Goal: Task Accomplishment & Management: Use online tool/utility

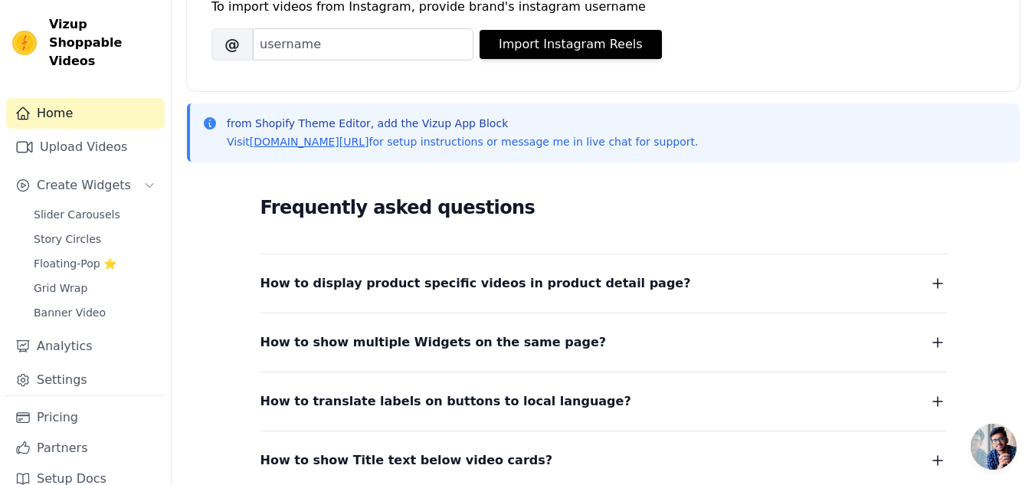
scroll to position [145, 0]
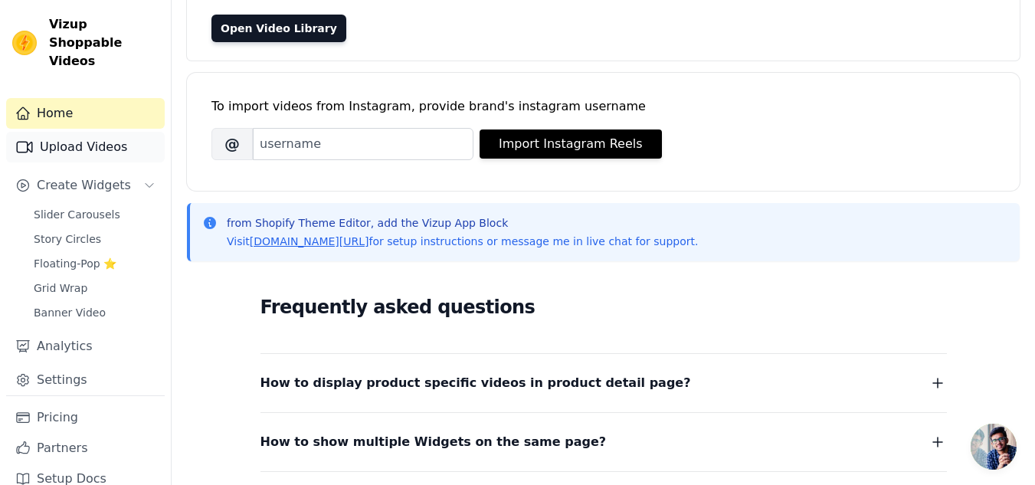
click at [67, 133] on link "Upload Videos" at bounding box center [85, 147] width 159 height 31
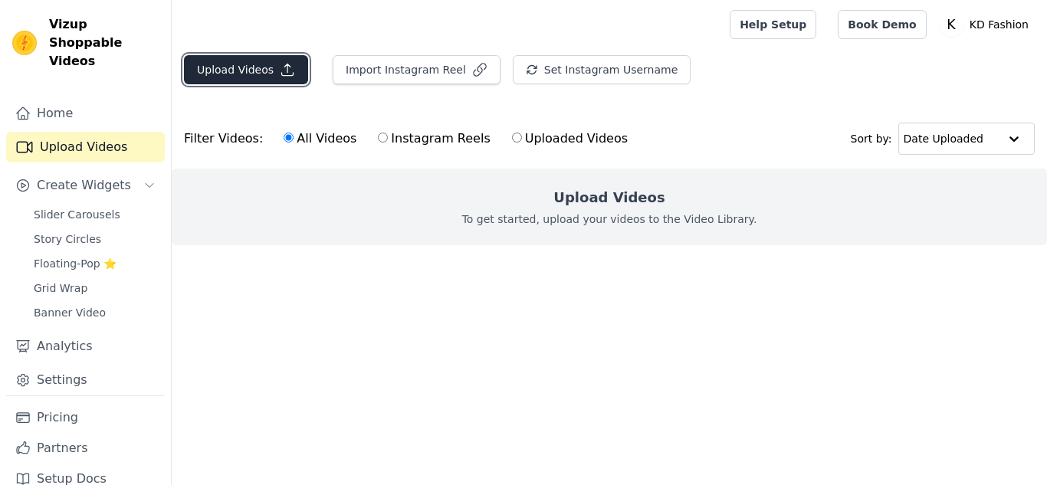
click at [267, 72] on button "Upload Videos" at bounding box center [246, 69] width 124 height 29
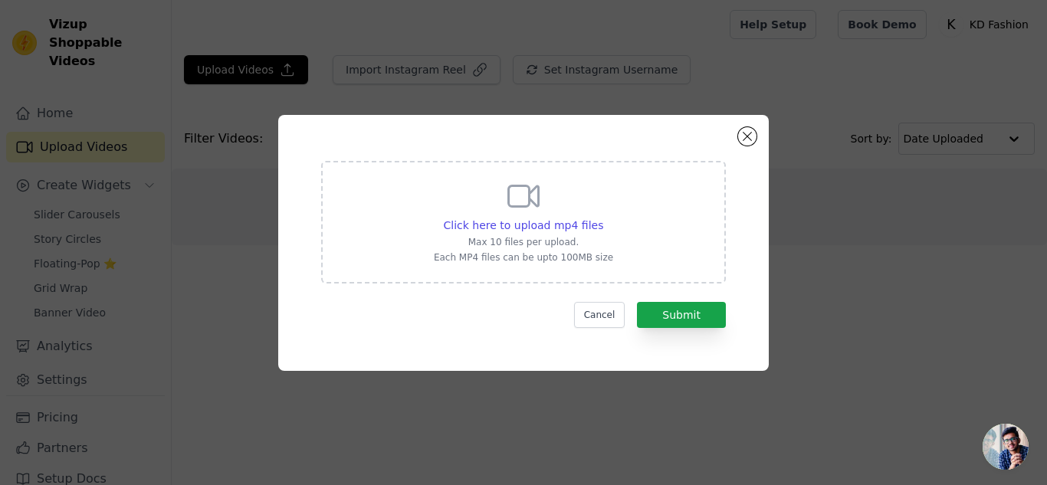
click at [513, 267] on div "Click here to upload mp4 files Max 10 files per upload. Each MP4 files can be u…" at bounding box center [523, 222] width 405 height 123
click at [602, 218] on input "Click here to upload mp4 files Max 10 files per upload. Each MP4 files can be u…" at bounding box center [602, 217] width 1 height 1
type input "C:\fakepath\0905(1).mp4"
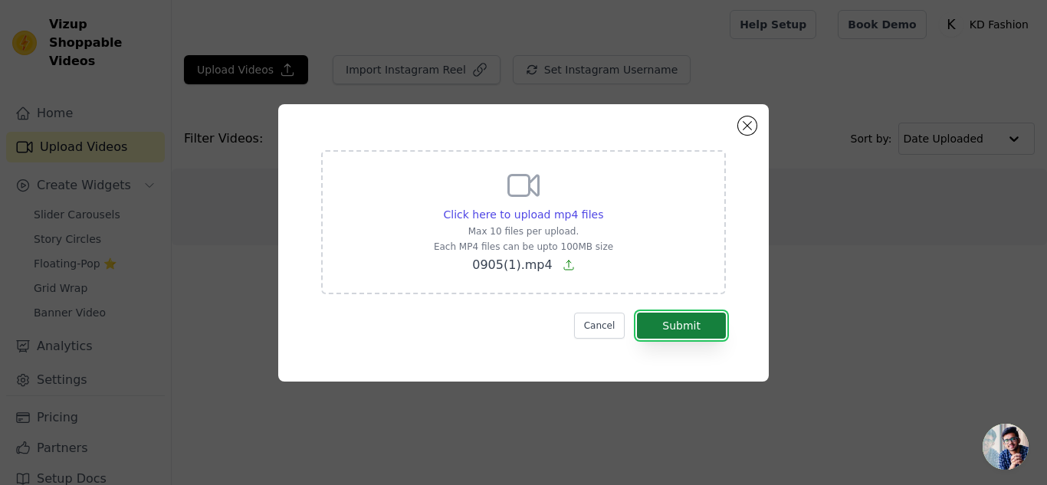
click at [693, 328] on button "Submit" at bounding box center [681, 326] width 89 height 26
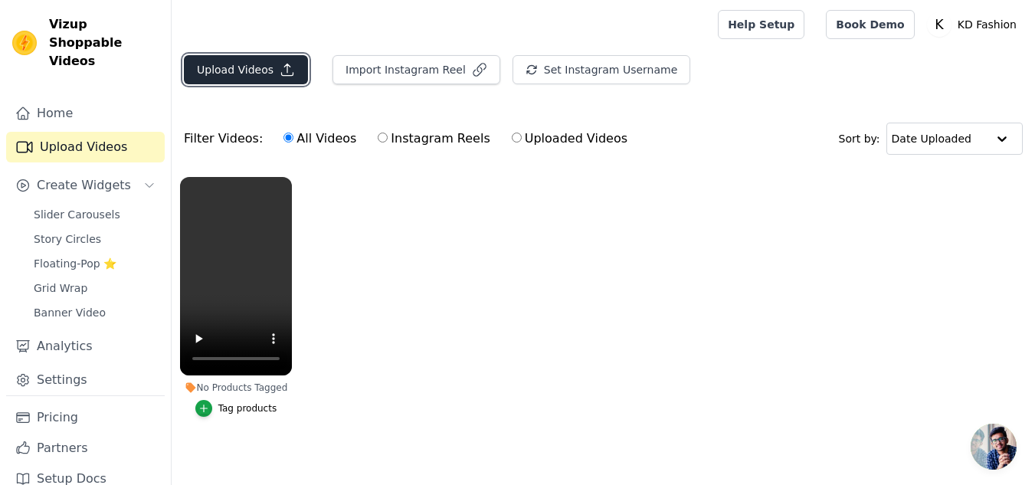
click at [270, 74] on button "Upload Videos" at bounding box center [246, 69] width 124 height 29
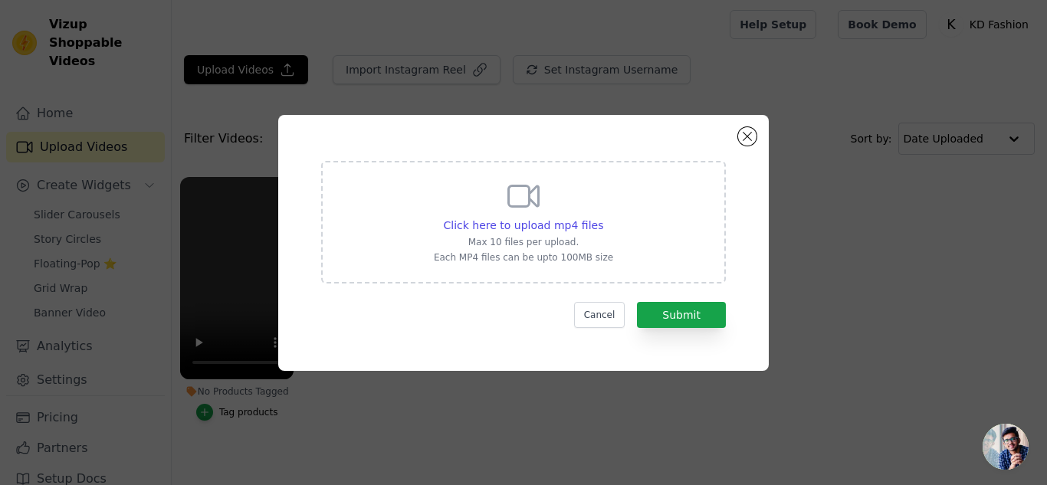
click at [433, 171] on div "Click here to upload mp4 files Max 10 files per upload. Each MP4 files can be u…" at bounding box center [523, 222] width 405 height 123
click at [602, 217] on input "Click here to upload mp4 files Max 10 files per upload. Each MP4 files can be u…" at bounding box center [602, 217] width 1 height 1
type input "C:\fakepath\0905(2).mp4"
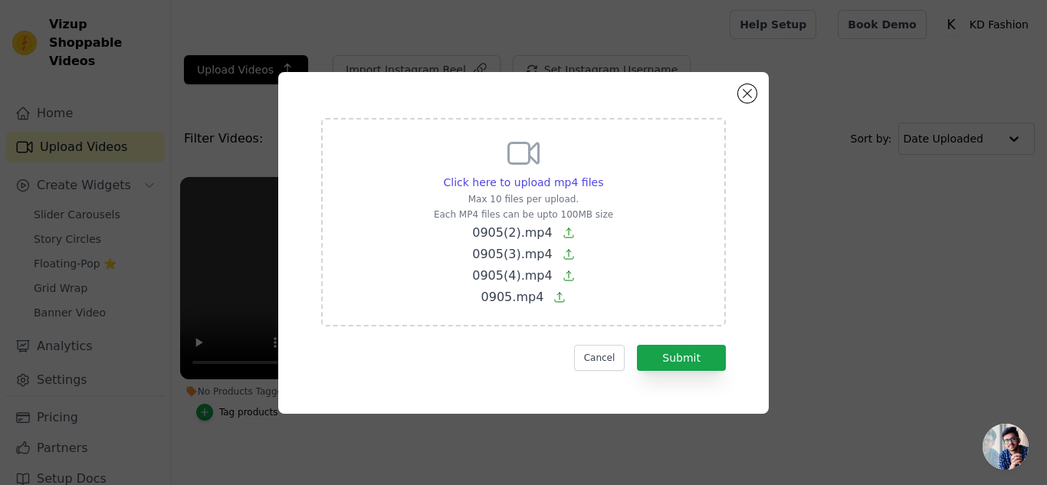
click at [681, 382] on div "Click here to upload mp4 files Max 10 files per upload. Each MP4 files can be u…" at bounding box center [523, 243] width 435 height 287
click at [685, 364] on button "Submit" at bounding box center [681, 358] width 89 height 26
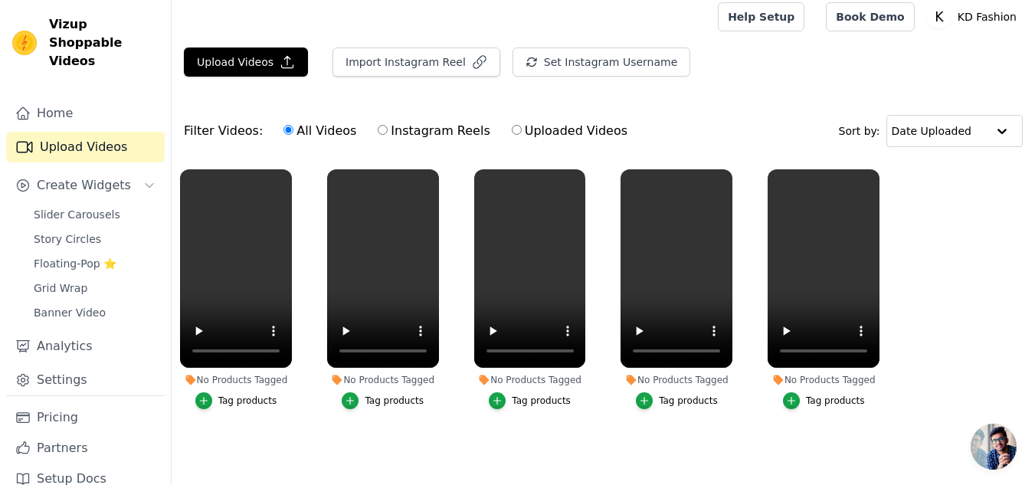
scroll to position [15, 0]
click at [245, 395] on div "Tag products" at bounding box center [247, 401] width 59 height 12
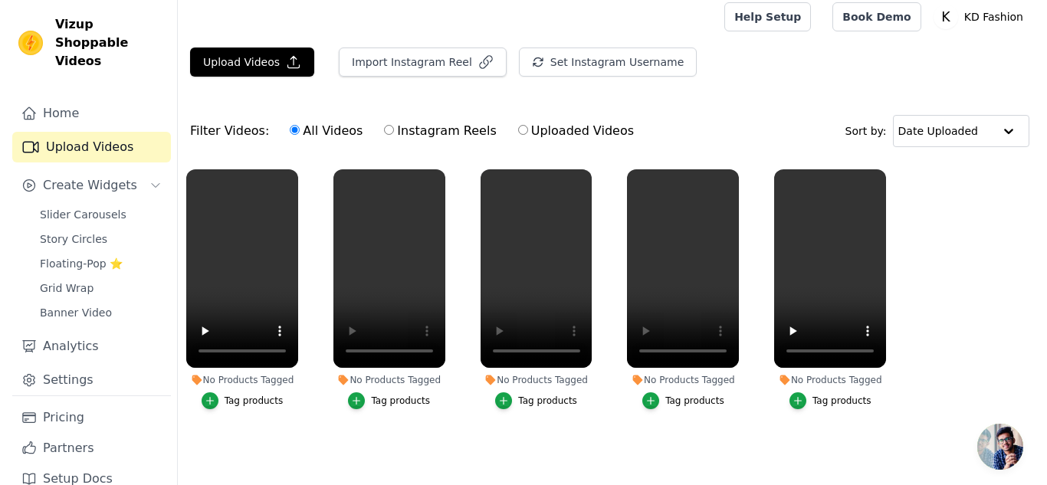
scroll to position [0, 0]
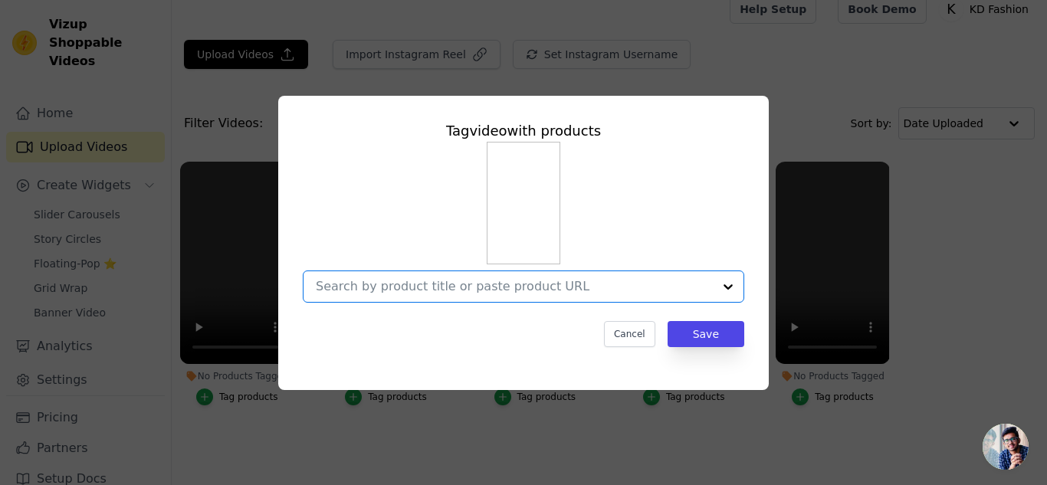
click at [529, 293] on input "No Products Tagged Tag video with products Option undefined, selected. Select i…" at bounding box center [514, 286] width 397 height 15
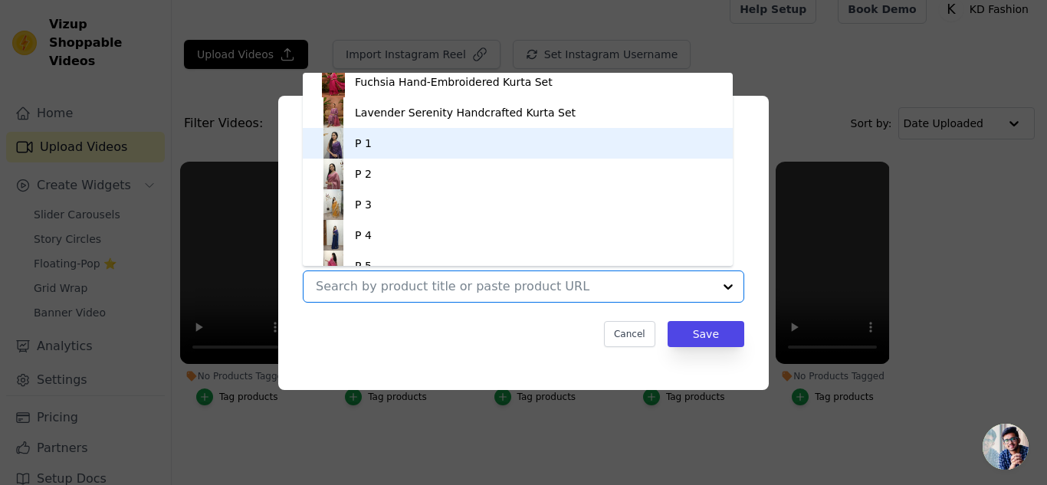
scroll to position [175, 0]
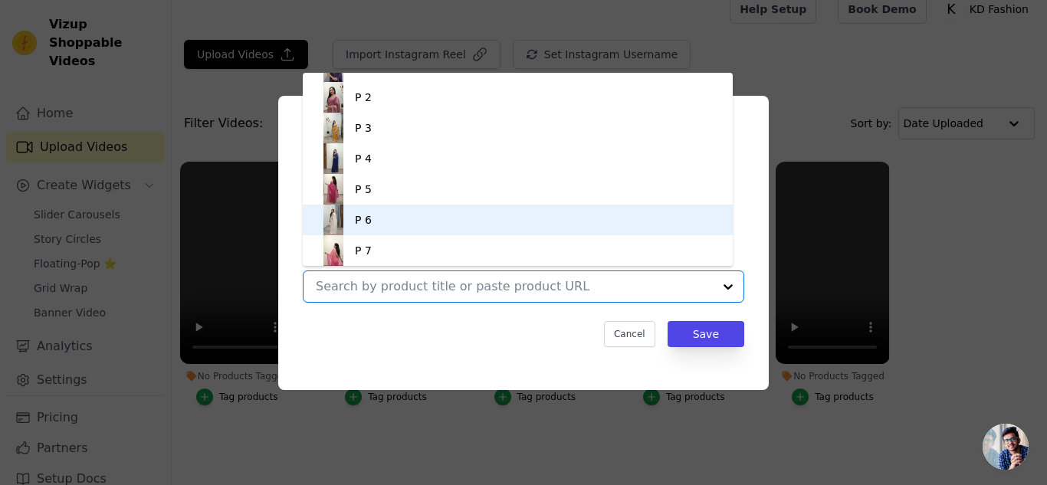
click at [438, 226] on div "P 6" at bounding box center [517, 220] width 399 height 31
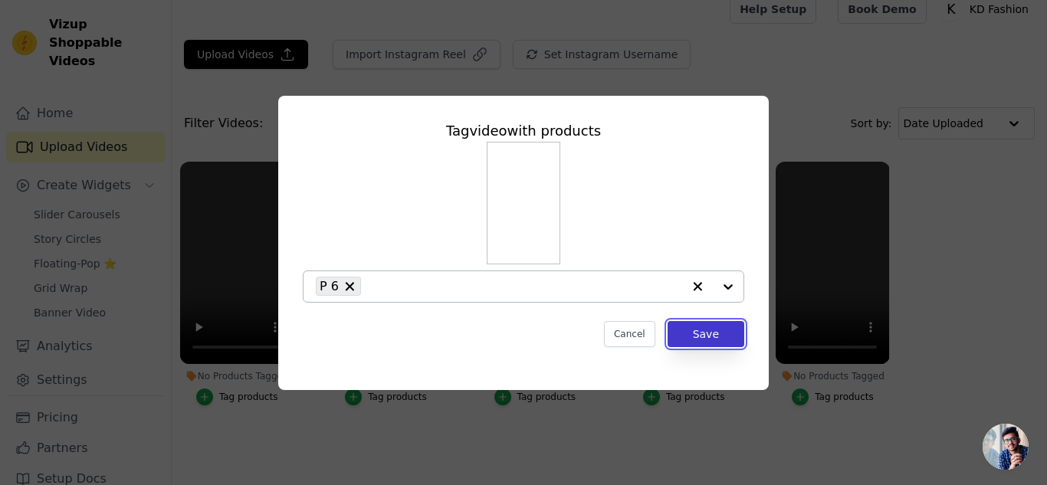
click at [688, 330] on button "Save" at bounding box center [705, 334] width 77 height 26
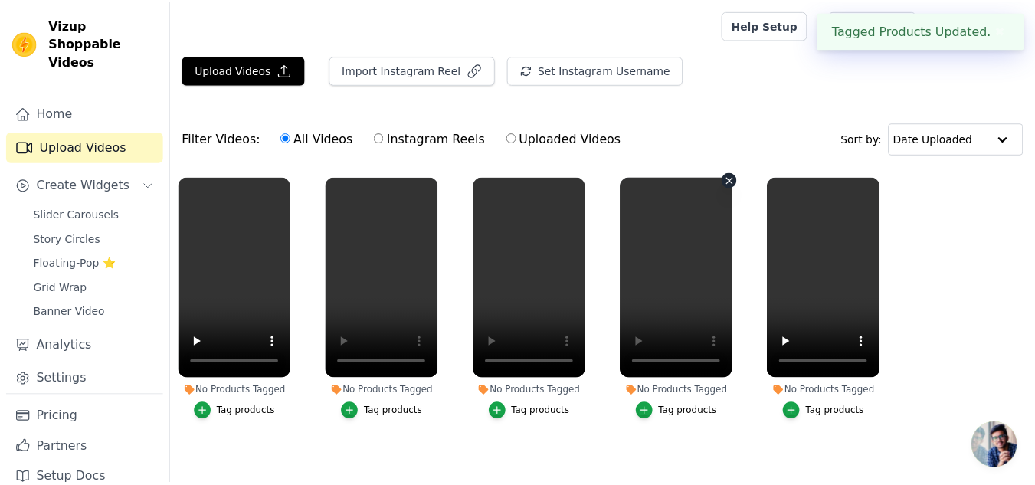
scroll to position [15, 0]
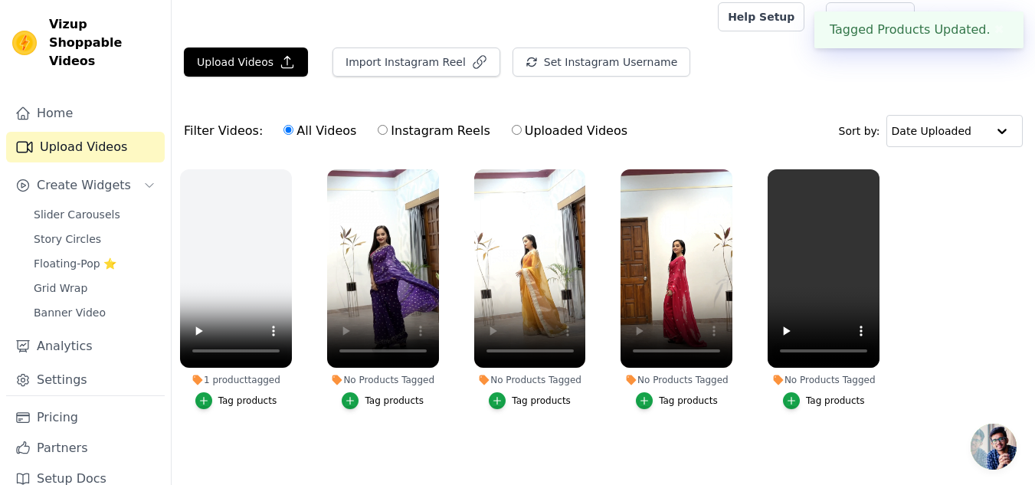
click at [529, 395] on div "Tag products" at bounding box center [541, 401] width 59 height 12
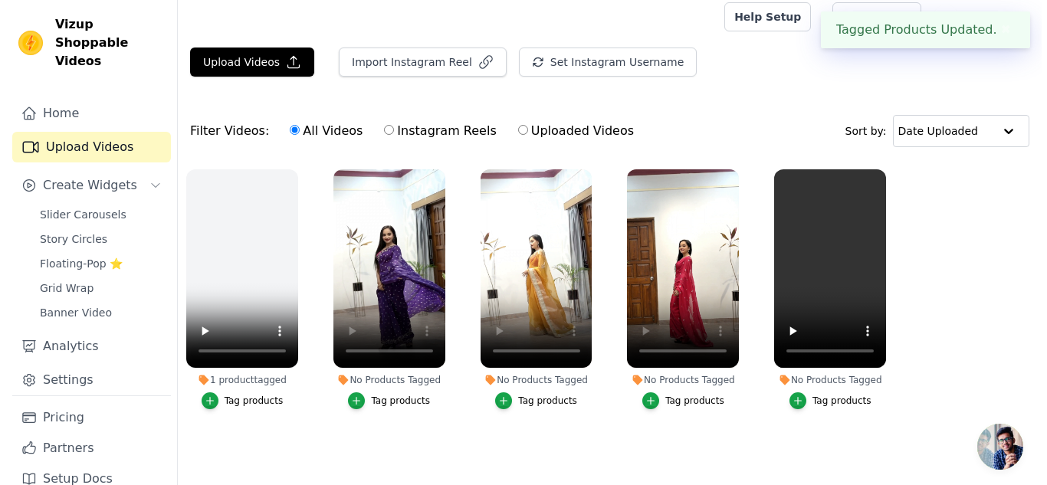
scroll to position [0, 0]
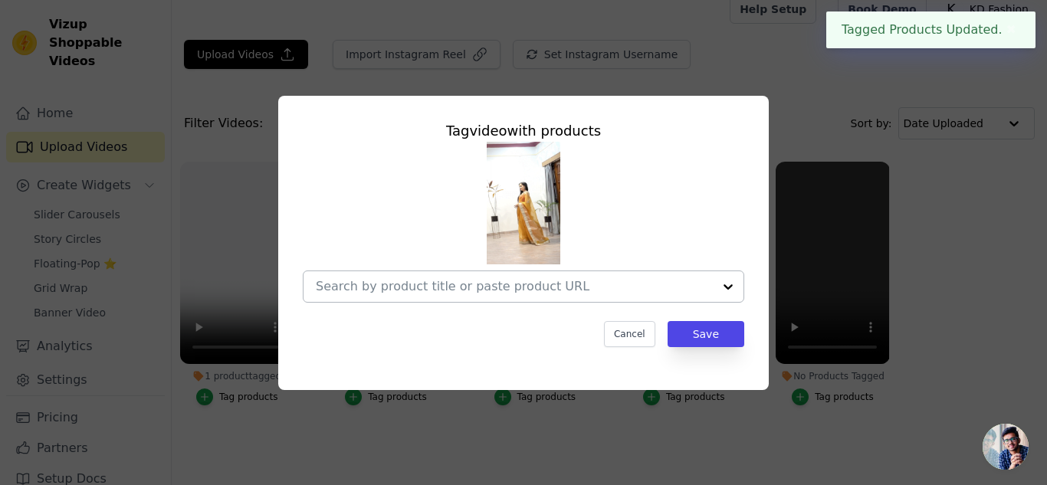
click at [504, 296] on div at bounding box center [514, 286] width 397 height 31
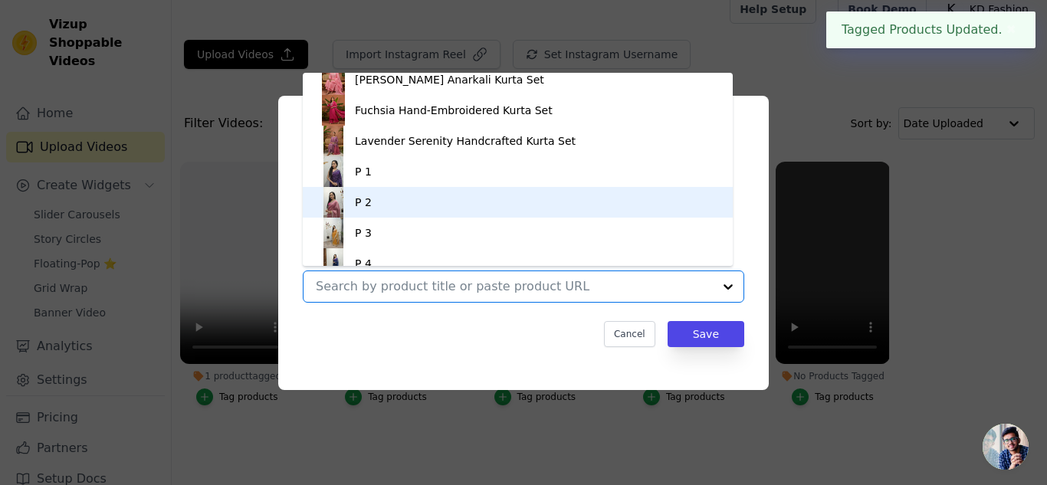
scroll to position [175, 0]
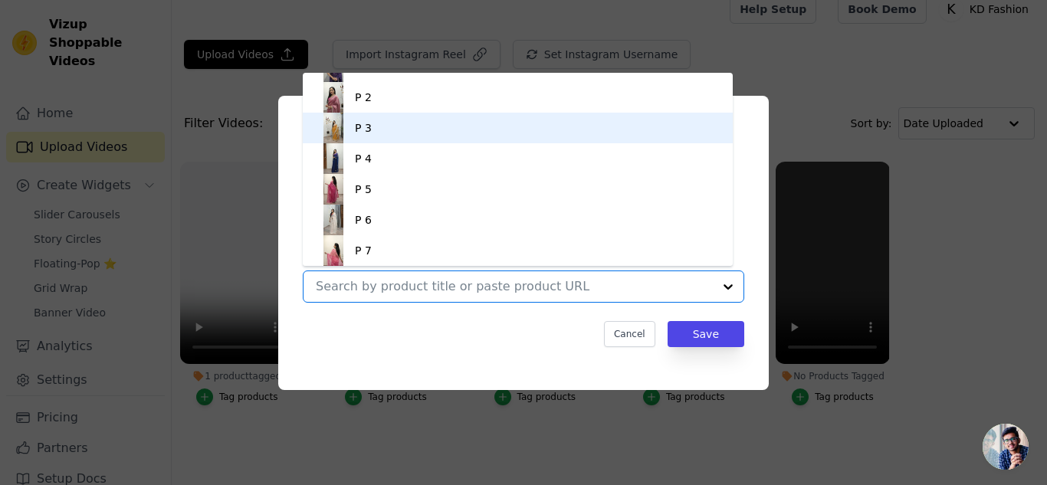
click at [435, 136] on div "P 3" at bounding box center [517, 128] width 399 height 31
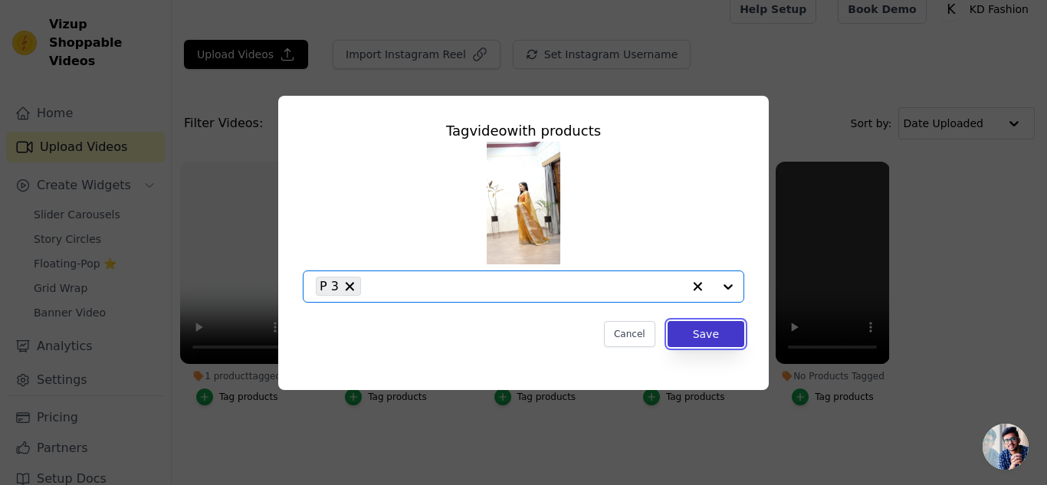
click at [736, 322] on button "Save" at bounding box center [705, 334] width 77 height 26
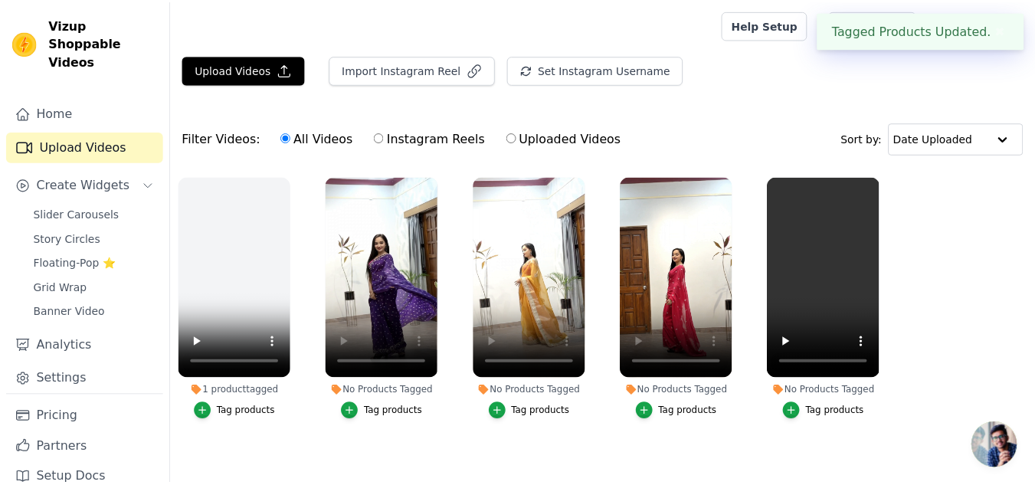
scroll to position [15, 0]
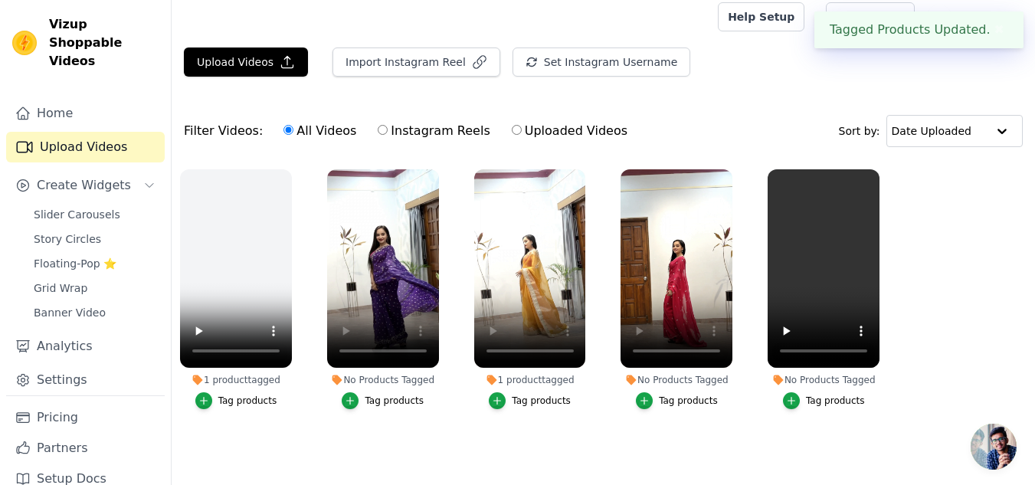
click at [382, 395] on div "Tag products" at bounding box center [394, 401] width 59 height 12
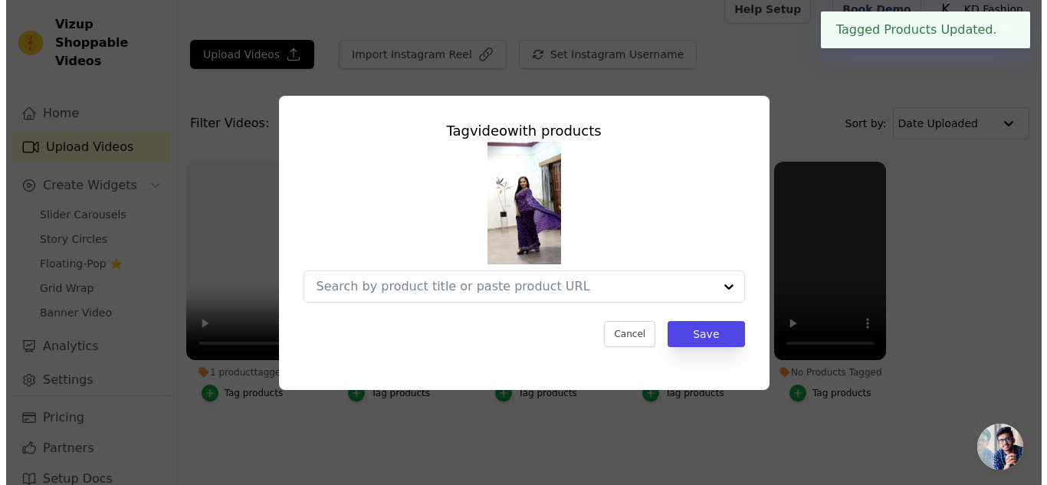
scroll to position [0, 0]
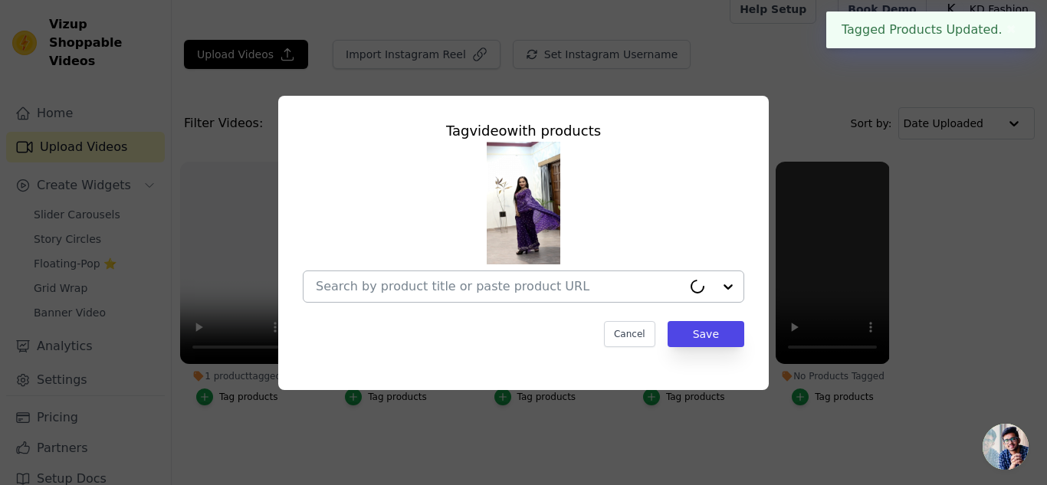
click at [467, 289] on input "No Products Tagged Tag video with products Cancel Save Tag products" at bounding box center [499, 286] width 366 height 15
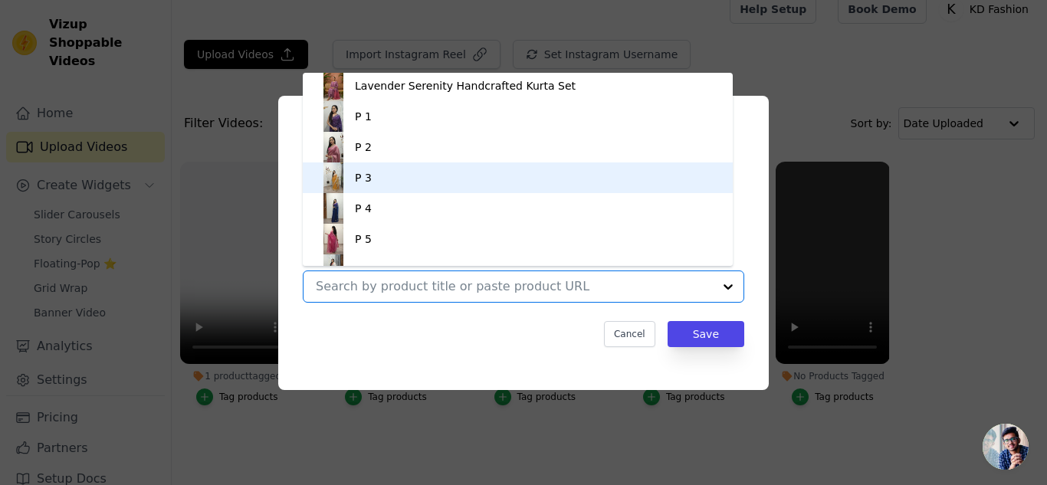
scroll to position [98, 0]
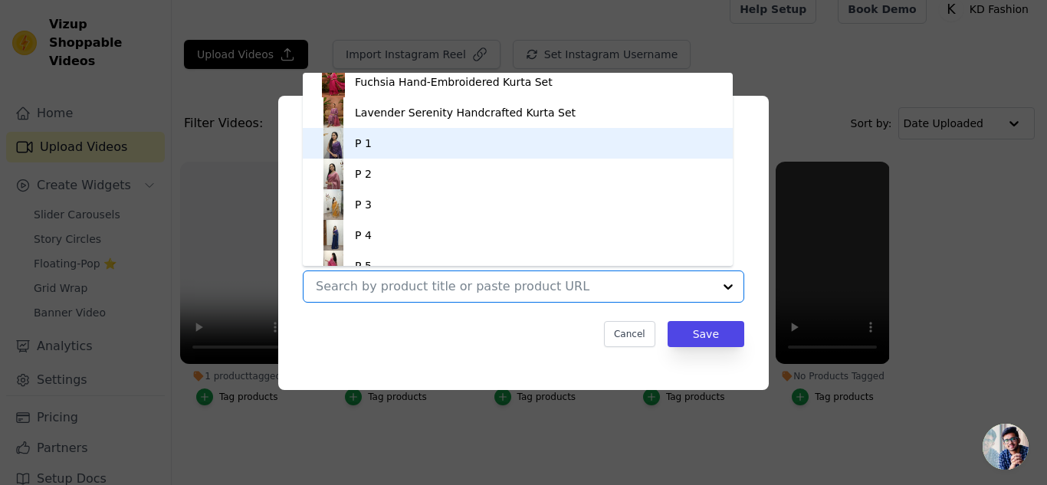
click at [429, 154] on div "P 1" at bounding box center [517, 143] width 399 height 31
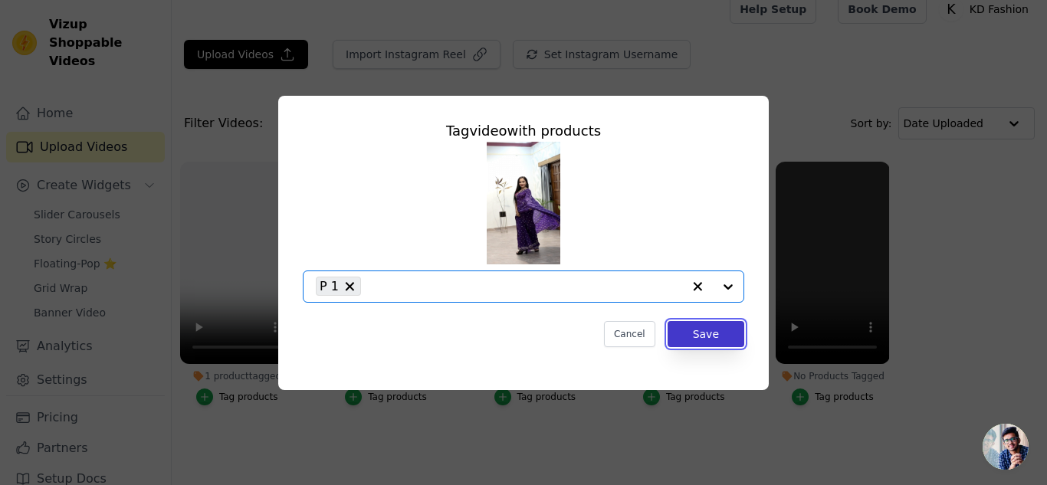
click at [719, 344] on button "Save" at bounding box center [705, 334] width 77 height 26
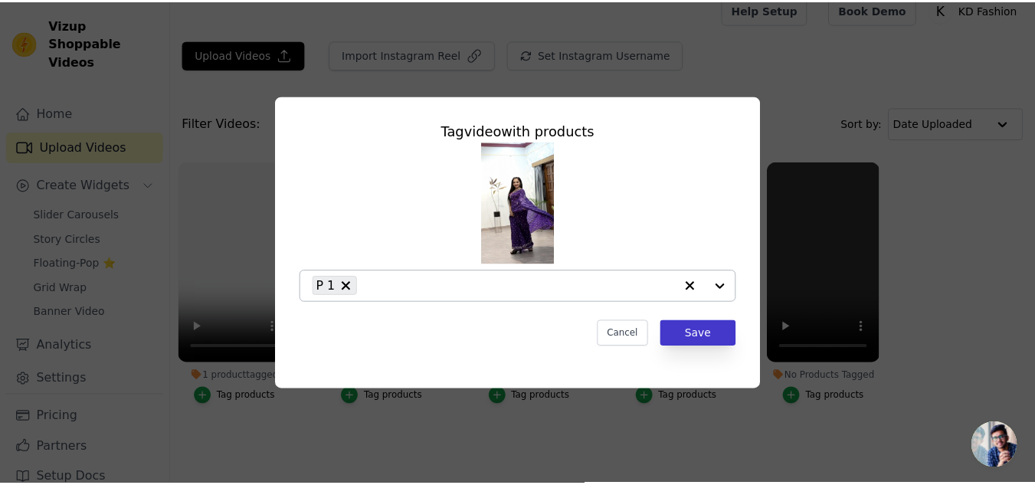
scroll to position [15, 0]
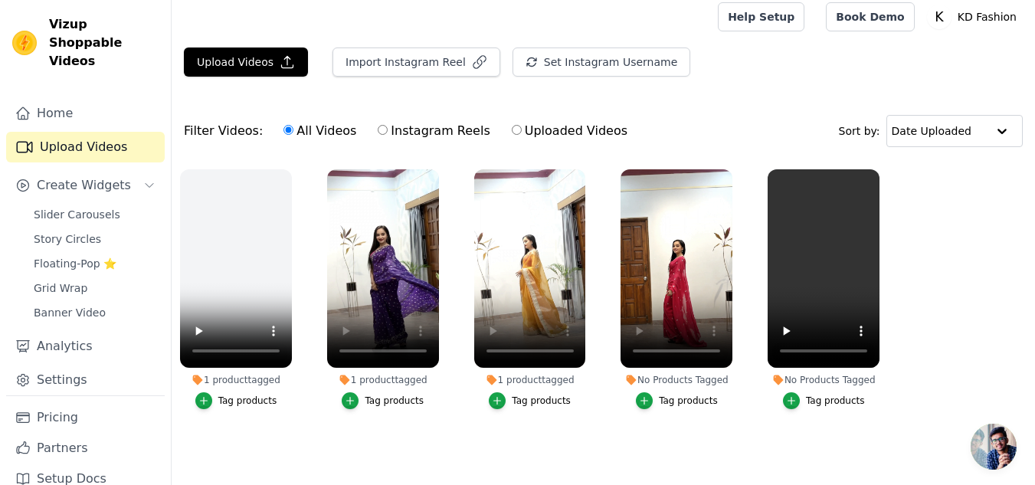
click at [682, 400] on button "Tag products" at bounding box center [677, 400] width 82 height 17
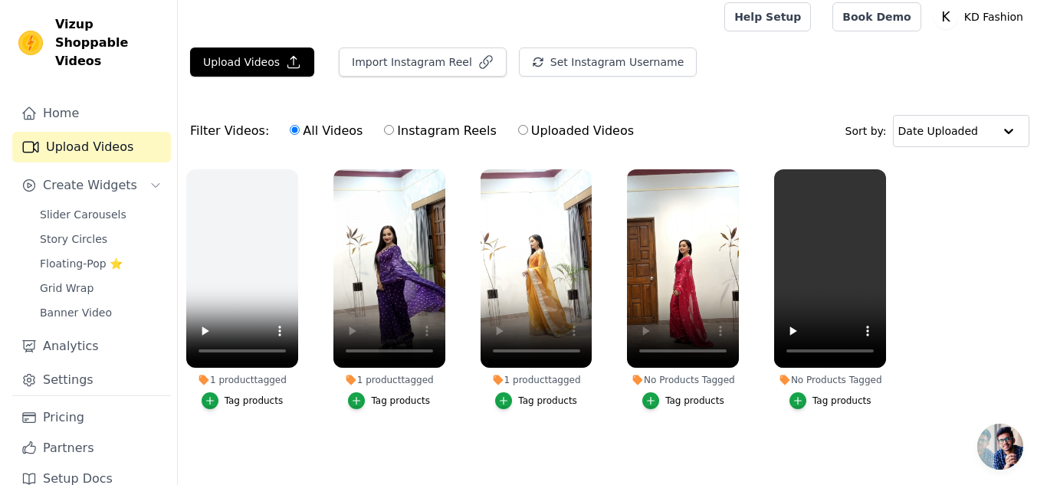
scroll to position [0, 0]
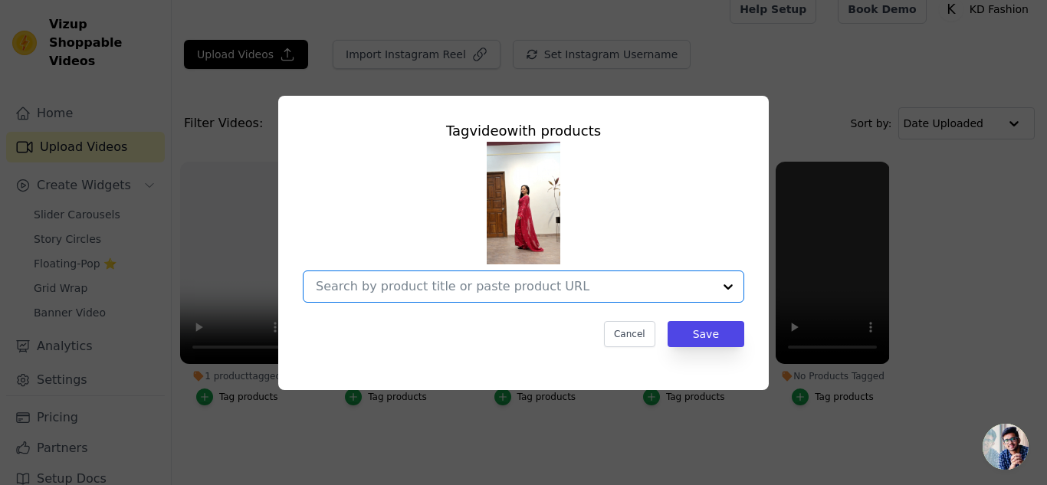
click at [488, 282] on input "No Products Tagged Tag video with products Option undefined, selected. Select i…" at bounding box center [514, 286] width 397 height 15
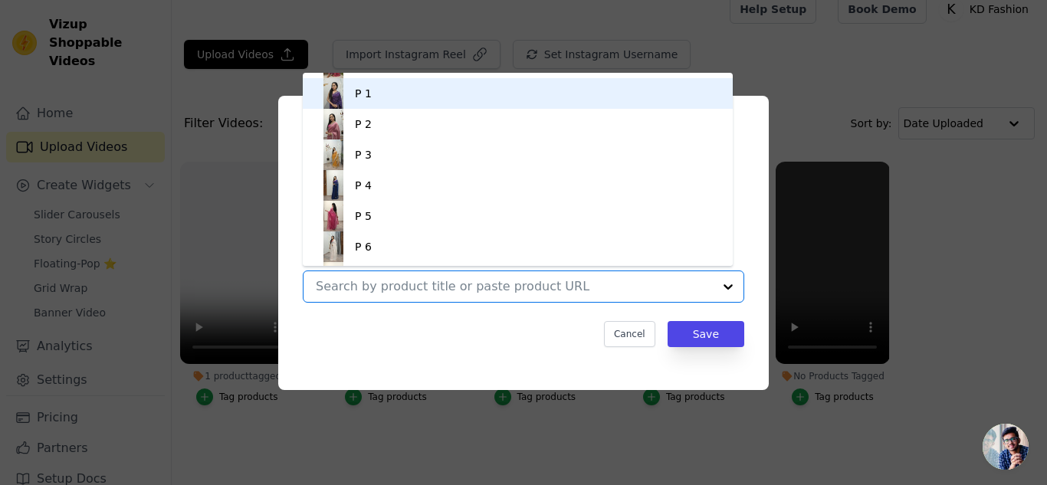
scroll to position [175, 0]
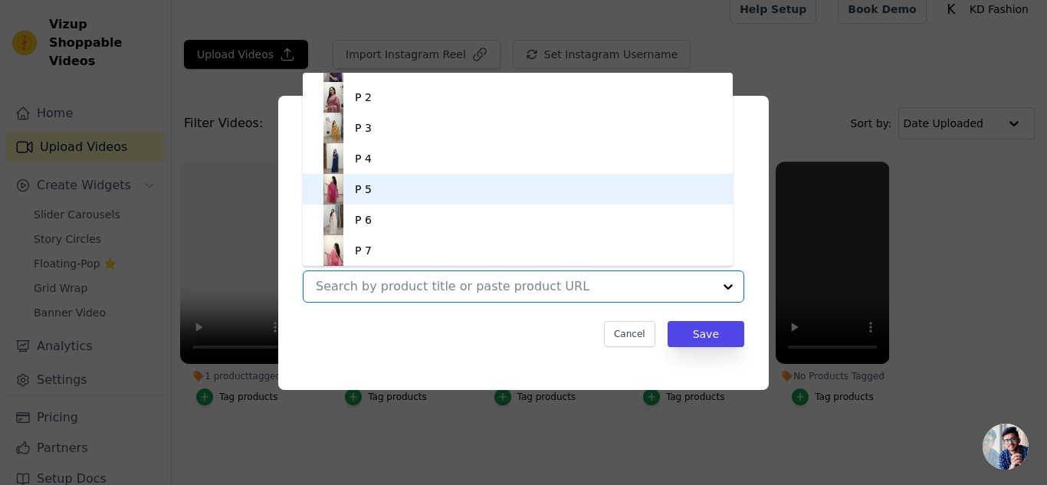
click at [504, 197] on div "P 5" at bounding box center [517, 189] width 399 height 31
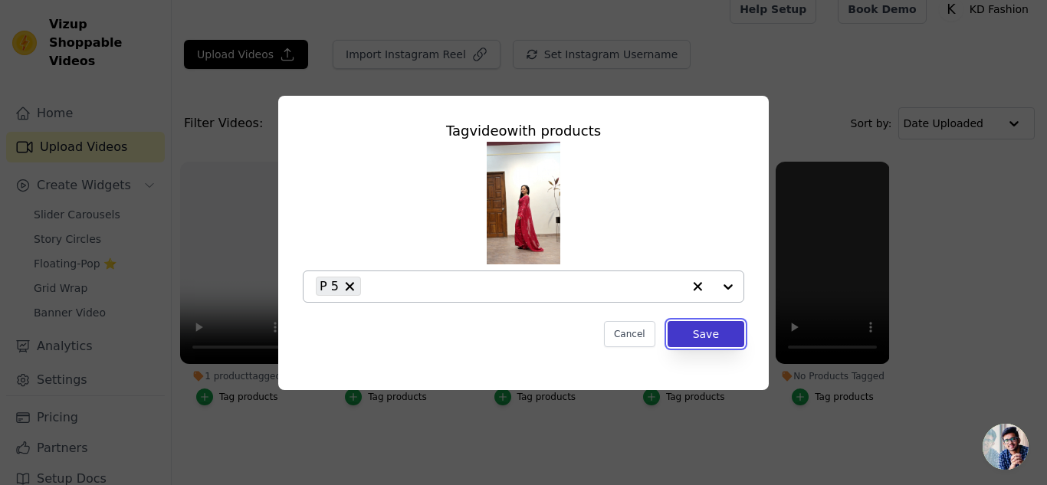
click at [706, 342] on button "Save" at bounding box center [705, 334] width 77 height 26
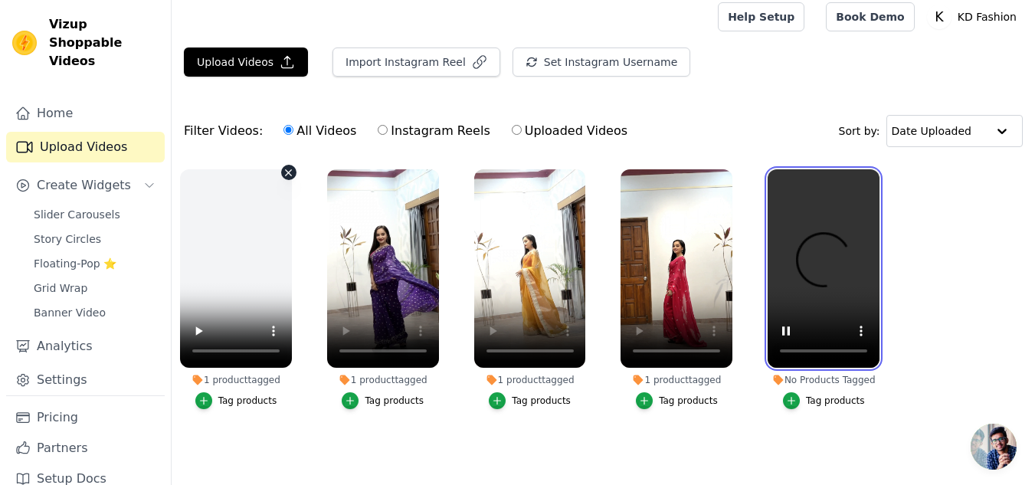
scroll to position [15, 0]
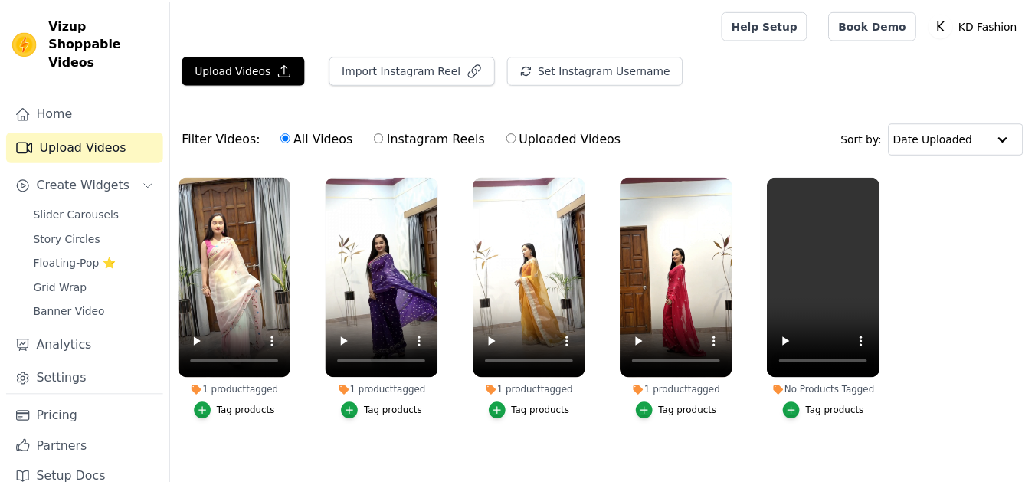
scroll to position [15, 0]
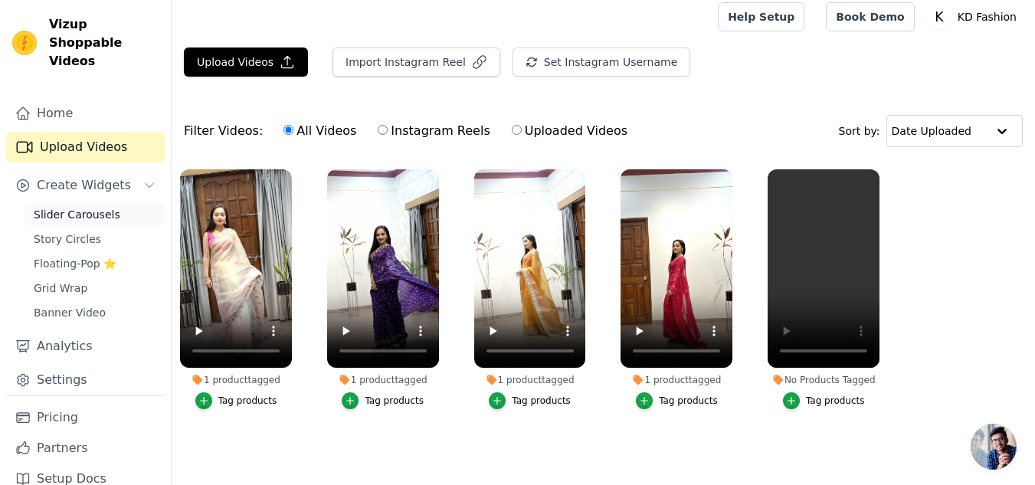
click at [93, 207] on span "Slider Carousels" at bounding box center [77, 214] width 87 height 15
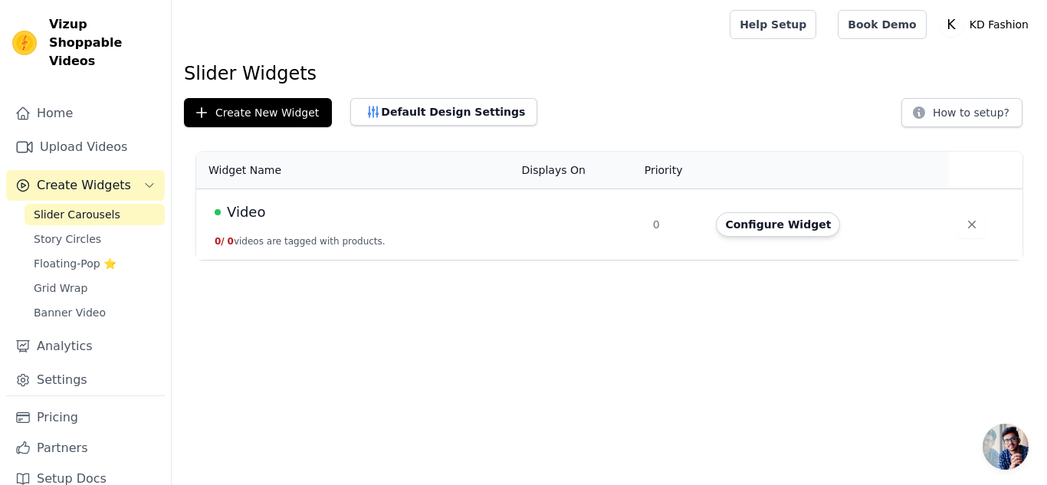
click at [381, 230] on td "Video 0 / 0 videos are tagged with products." at bounding box center [354, 224] width 316 height 71
click at [753, 221] on button "Configure Widget" at bounding box center [778, 224] width 124 height 25
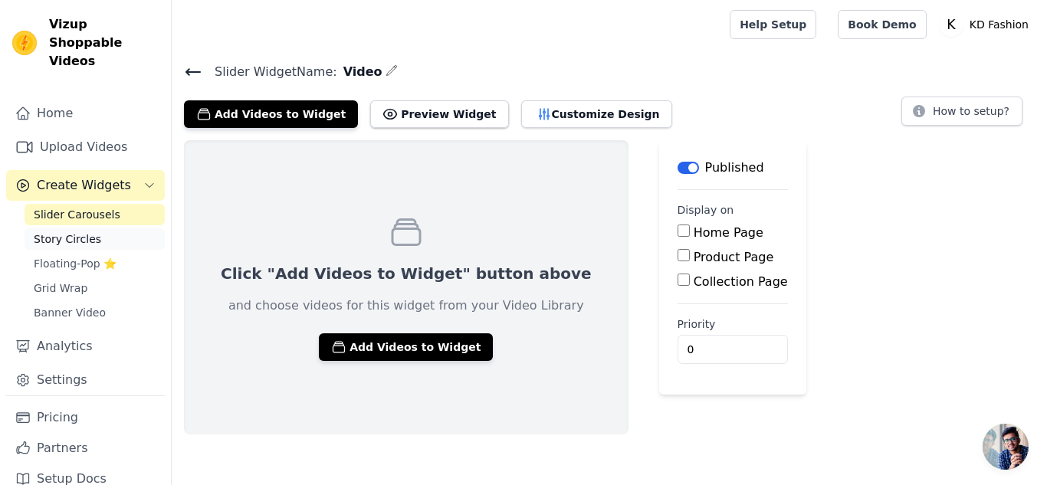
click at [100, 228] on link "Story Circles" at bounding box center [95, 238] width 140 height 21
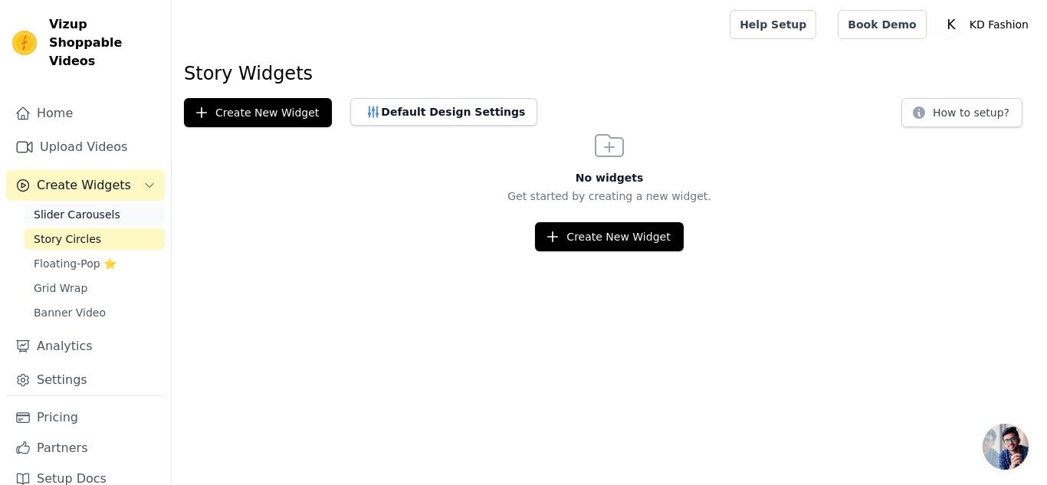
click at [88, 207] on span "Slider Carousels" at bounding box center [77, 214] width 87 height 15
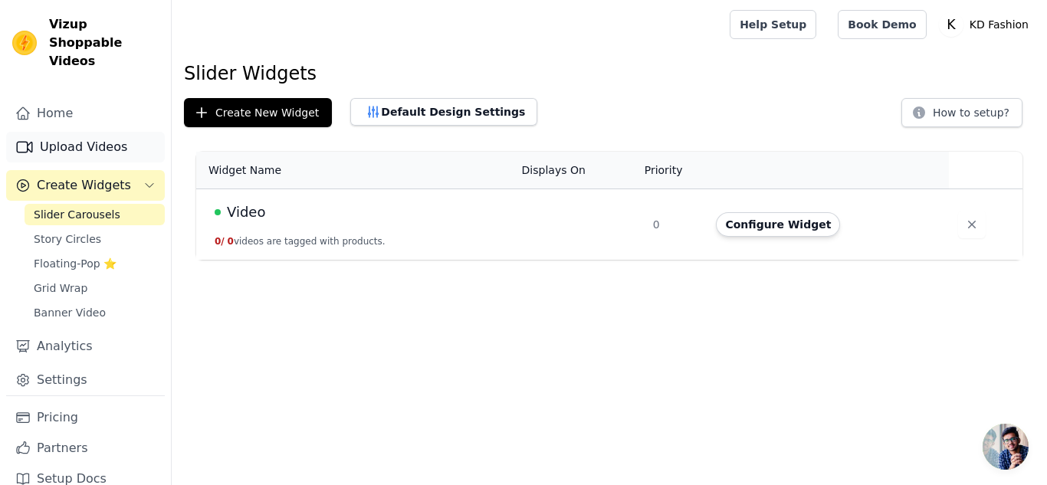
click at [93, 132] on link "Upload Videos" at bounding box center [85, 147] width 159 height 31
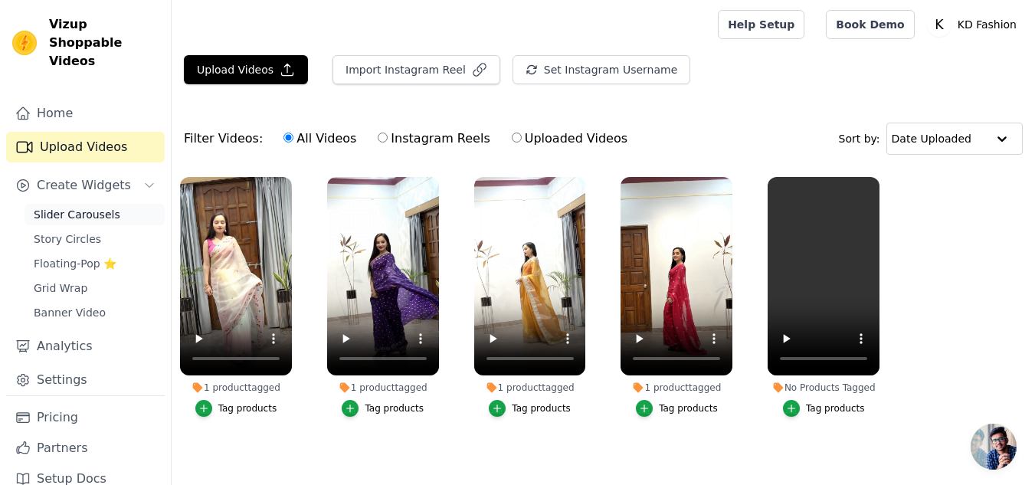
click at [92, 207] on span "Slider Carousels" at bounding box center [77, 214] width 87 height 15
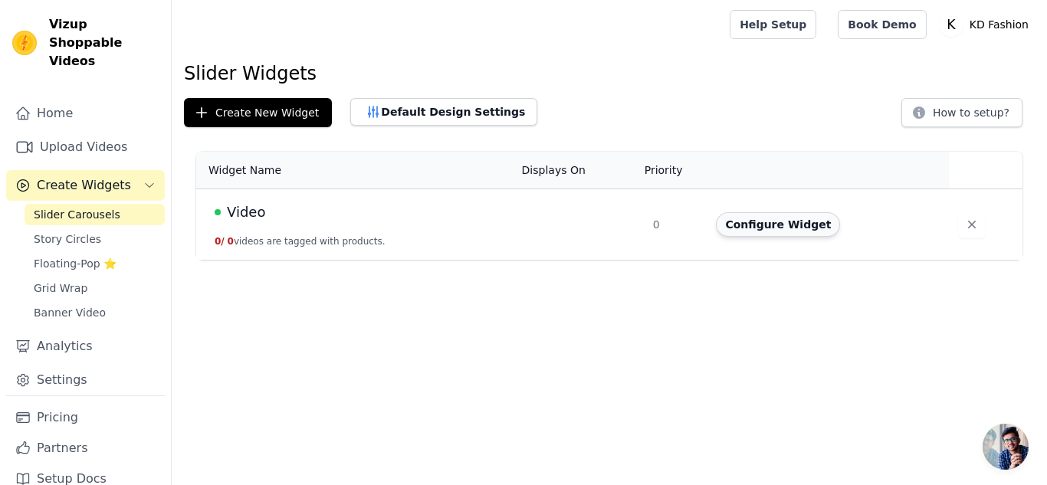
click at [782, 229] on button "Configure Widget" at bounding box center [778, 224] width 124 height 25
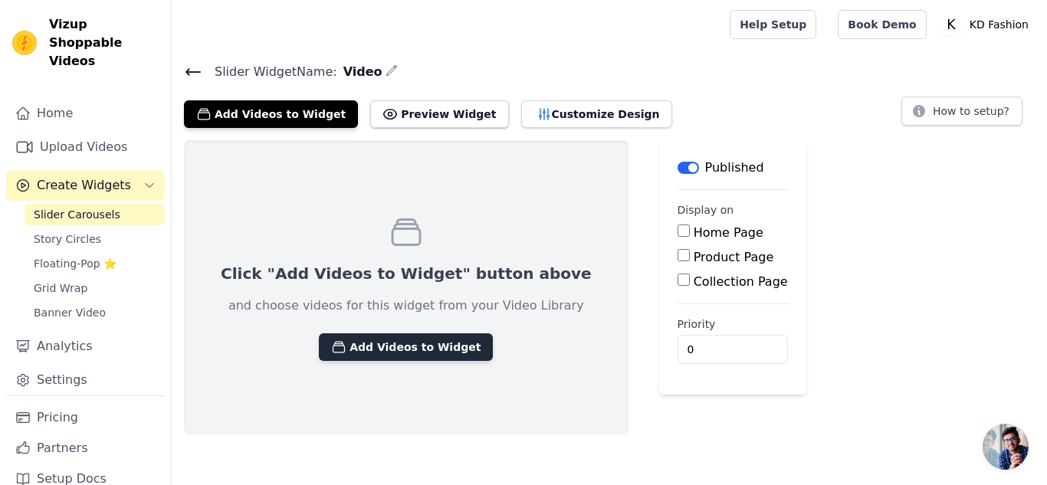
click at [380, 355] on button "Add Videos to Widget" at bounding box center [406, 347] width 174 height 28
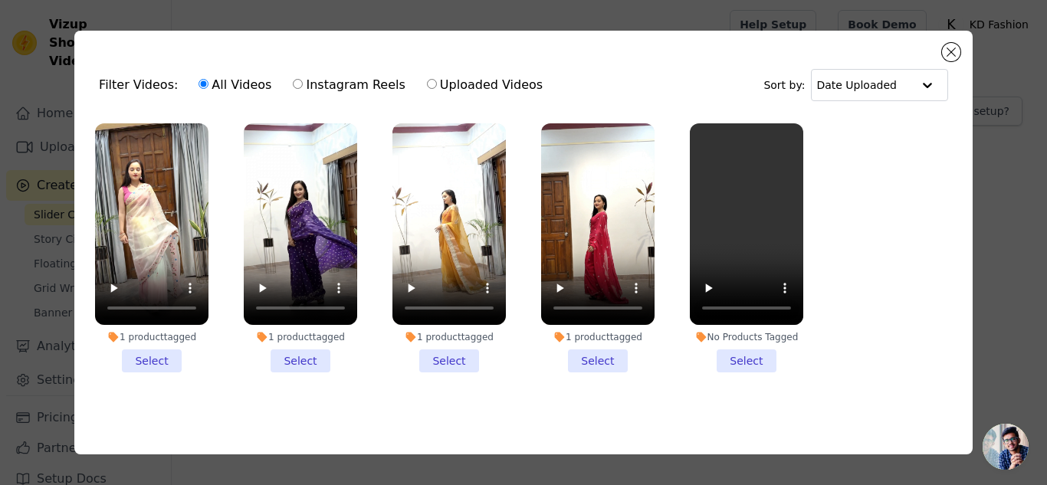
click at [162, 363] on li "1 product tagged Select" at bounding box center [151, 247] width 113 height 249
click at [0, 0] on input "1 product tagged Select" at bounding box center [0, 0] width 0 height 0
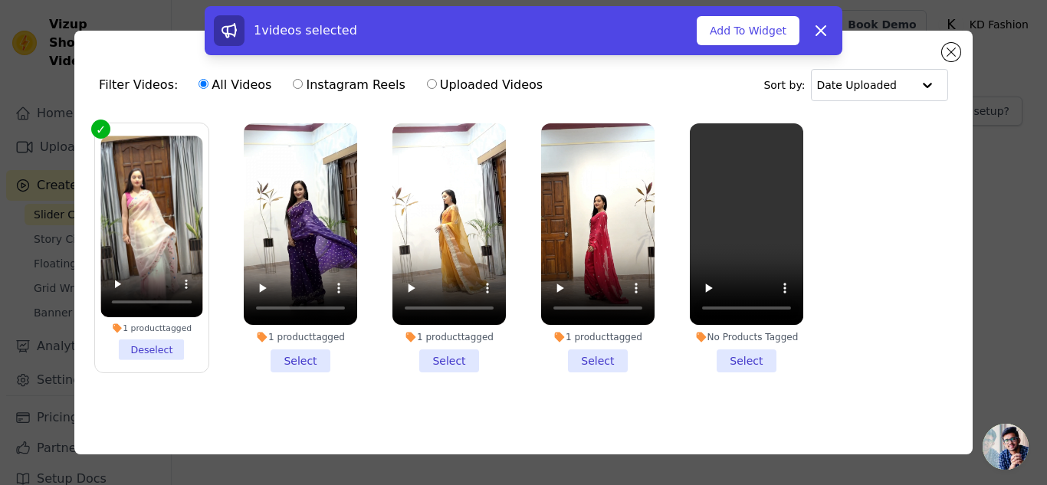
click at [286, 361] on li "1 product tagged Select" at bounding box center [300, 247] width 113 height 249
click at [0, 0] on input "1 product tagged Select" at bounding box center [0, 0] width 0 height 0
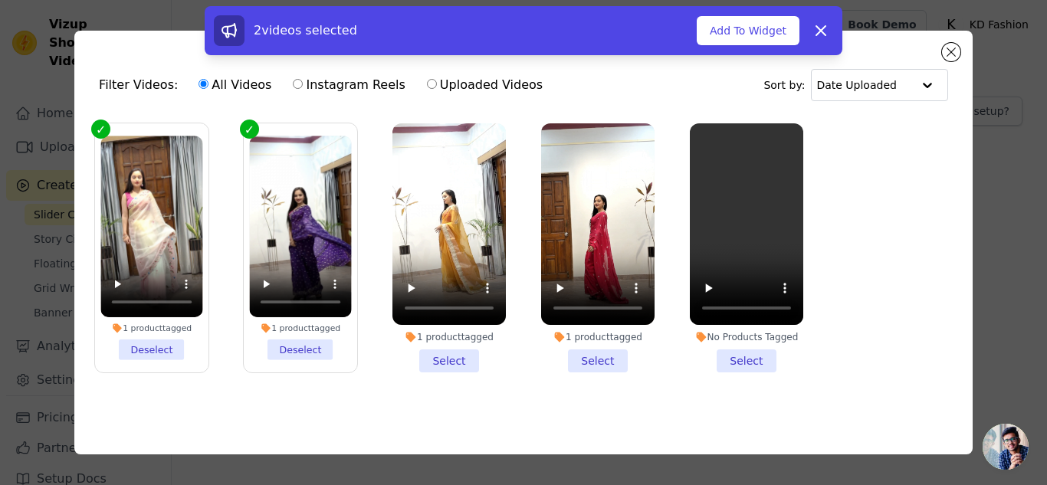
click at [442, 359] on li "1 product tagged Select" at bounding box center [448, 247] width 113 height 249
click at [0, 0] on input "1 product tagged Select" at bounding box center [0, 0] width 0 height 0
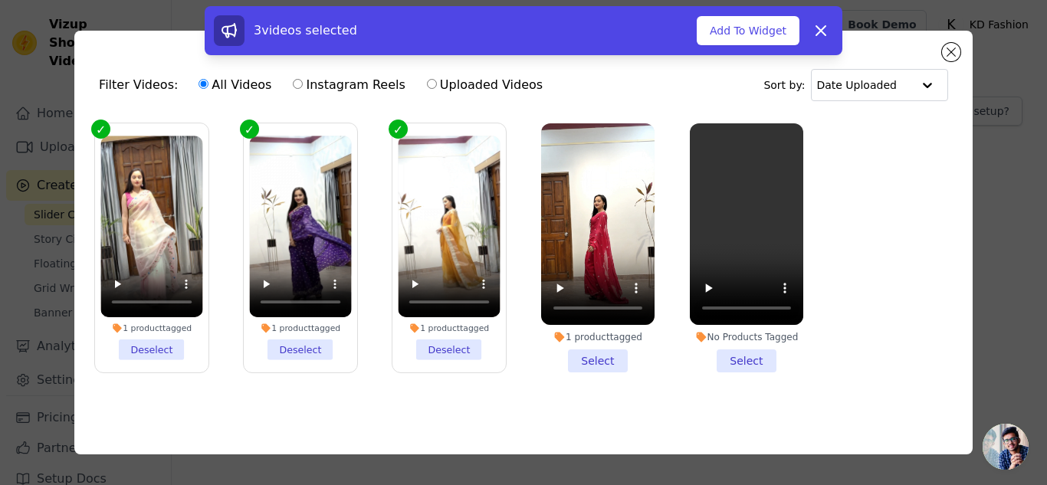
click at [601, 362] on li "1 product tagged Select" at bounding box center [597, 247] width 113 height 249
click at [0, 0] on input "1 product tagged Select" at bounding box center [0, 0] width 0 height 0
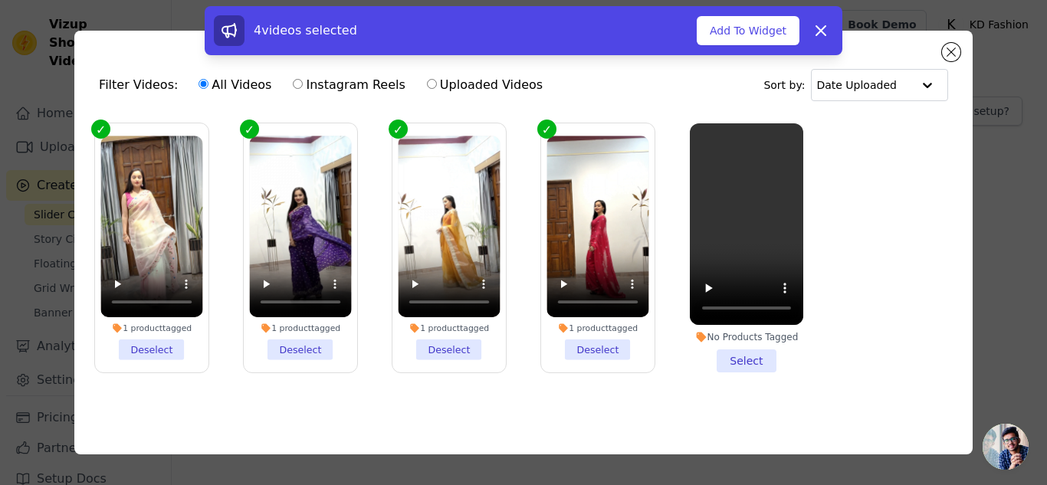
click at [748, 365] on li "No Products Tagged Select" at bounding box center [745, 247] width 113 height 249
click at [0, 0] on input "No Products Tagged Select" at bounding box center [0, 0] width 0 height 0
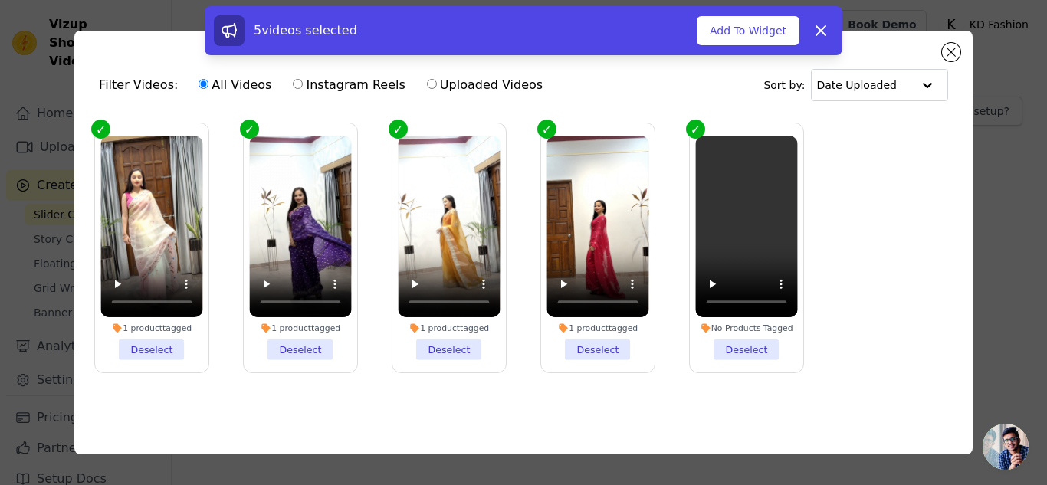
click at [748, 365] on label "No Products Tagged Deselect" at bounding box center [746, 248] width 115 height 251
click at [0, 0] on input "No Products Tagged Deselect" at bounding box center [0, 0] width 0 height 0
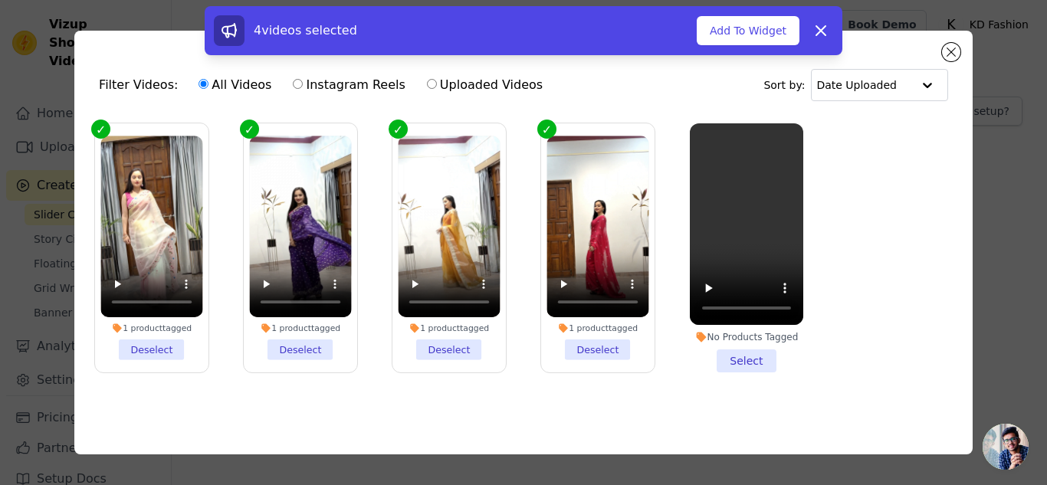
click at [588, 357] on label "1 product tagged Deselect" at bounding box center [597, 248] width 115 height 251
click at [0, 0] on input "1 product tagged Deselect" at bounding box center [0, 0] width 0 height 0
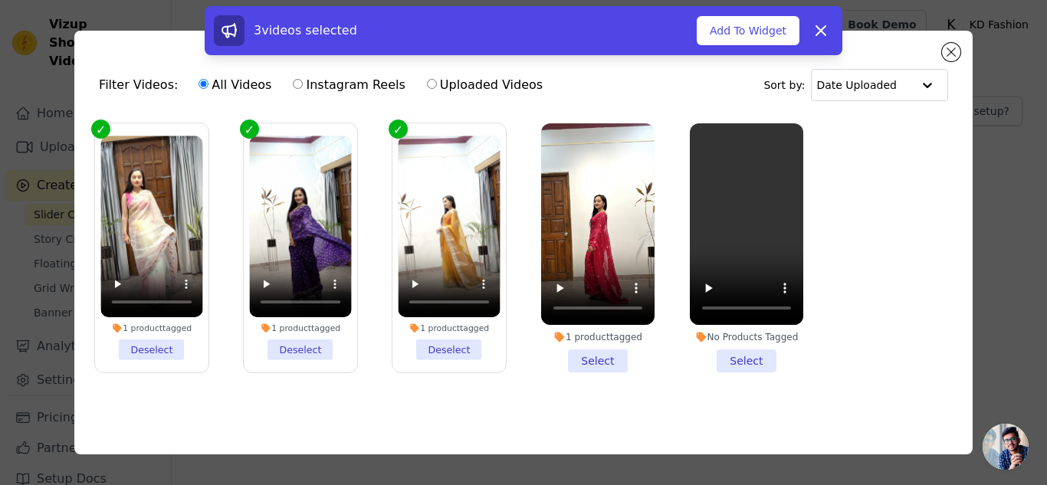
click at [448, 341] on li "1 product tagged Deselect" at bounding box center [449, 248] width 102 height 224
click at [0, 0] on input "1 product tagged Deselect" at bounding box center [0, 0] width 0 height 0
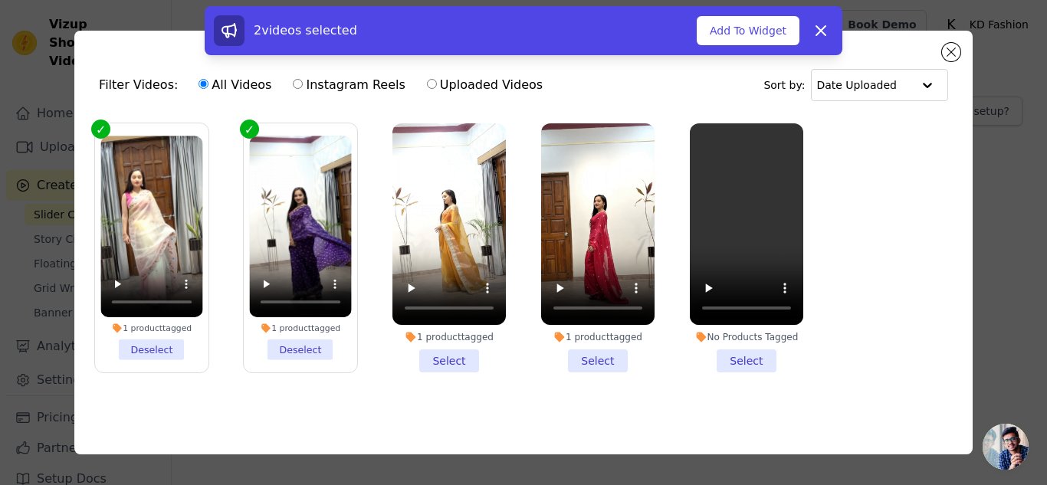
drag, startPoint x: 307, startPoint y: 342, endPoint x: 165, endPoint y: 345, distance: 141.8
click at [306, 342] on li "1 product tagged Deselect" at bounding box center [300, 248] width 102 height 224
click at [0, 0] on input "1 product tagged Deselect" at bounding box center [0, 0] width 0 height 0
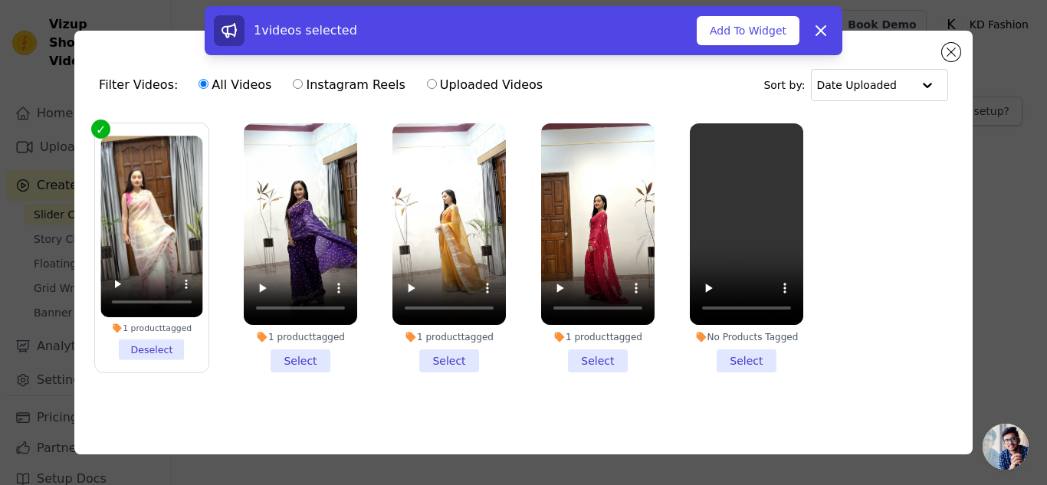
click at [130, 345] on li "1 product tagged Deselect" at bounding box center [151, 248] width 102 height 224
click at [0, 0] on input "1 product tagged Deselect" at bounding box center [0, 0] width 0 height 0
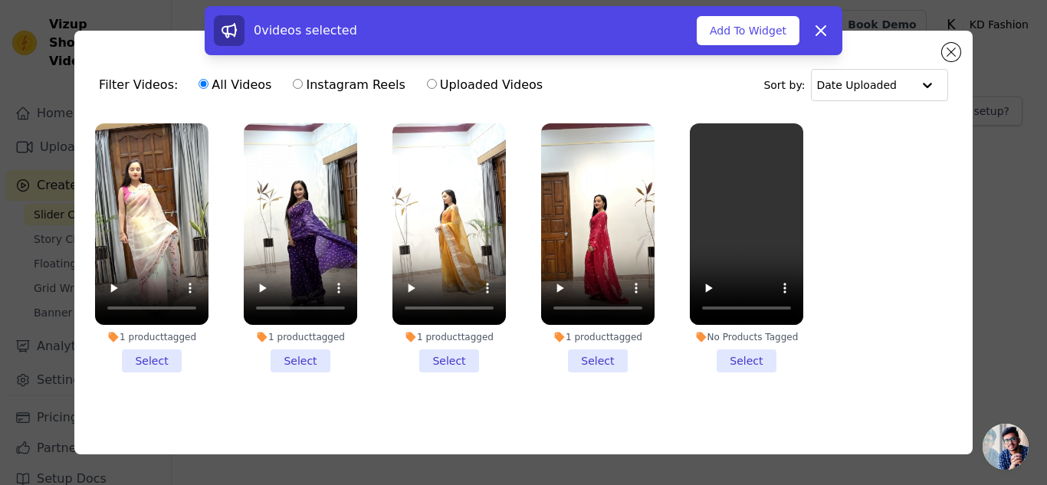
click at [606, 371] on div "1 product tagged Select" at bounding box center [597, 248] width 130 height 266
click at [595, 358] on li "1 product tagged Select" at bounding box center [597, 247] width 113 height 249
click at [0, 0] on input "1 product tagged Select" at bounding box center [0, 0] width 0 height 0
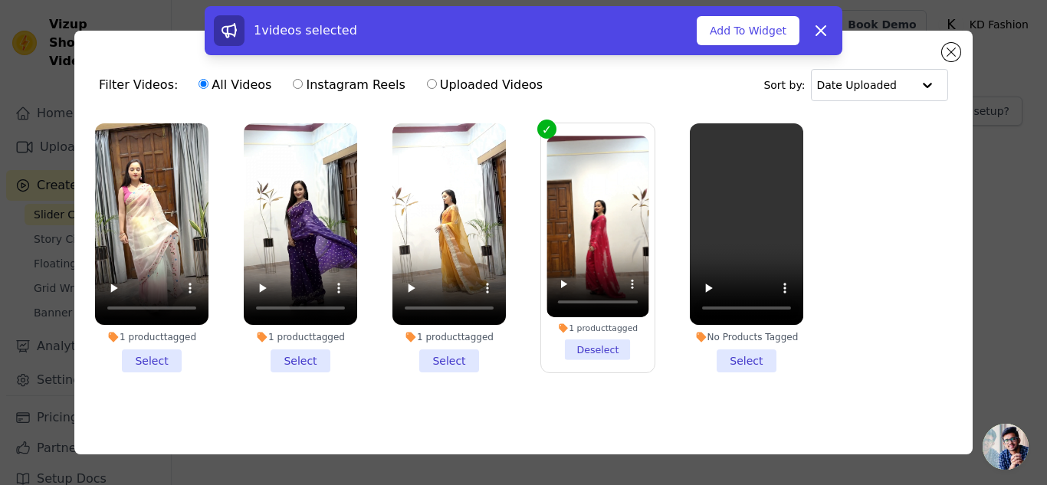
click at [169, 349] on li "1 product tagged Select" at bounding box center [151, 247] width 113 height 249
click at [0, 0] on input "1 product tagged Select" at bounding box center [0, 0] width 0 height 0
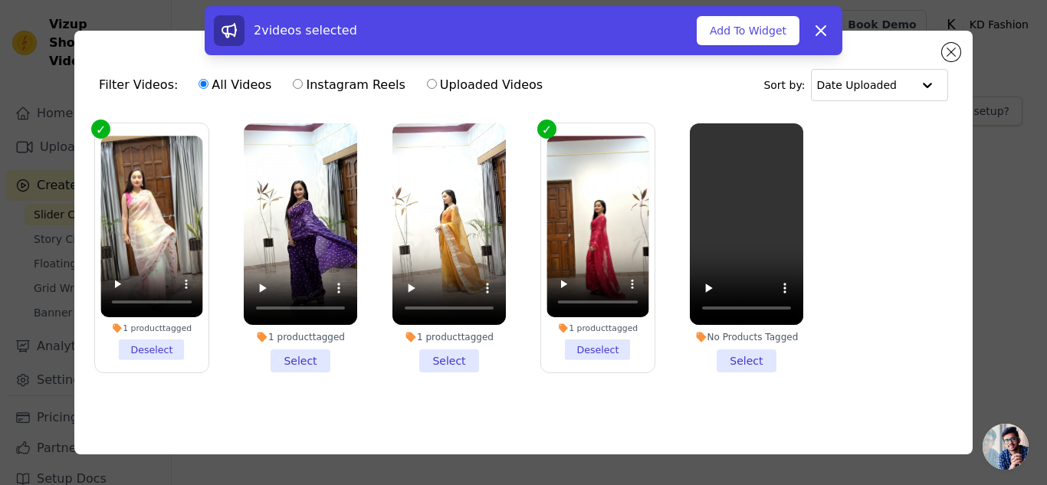
click at [296, 351] on li "1 product tagged Select" at bounding box center [300, 247] width 113 height 249
click at [0, 0] on input "1 product tagged Select" at bounding box center [0, 0] width 0 height 0
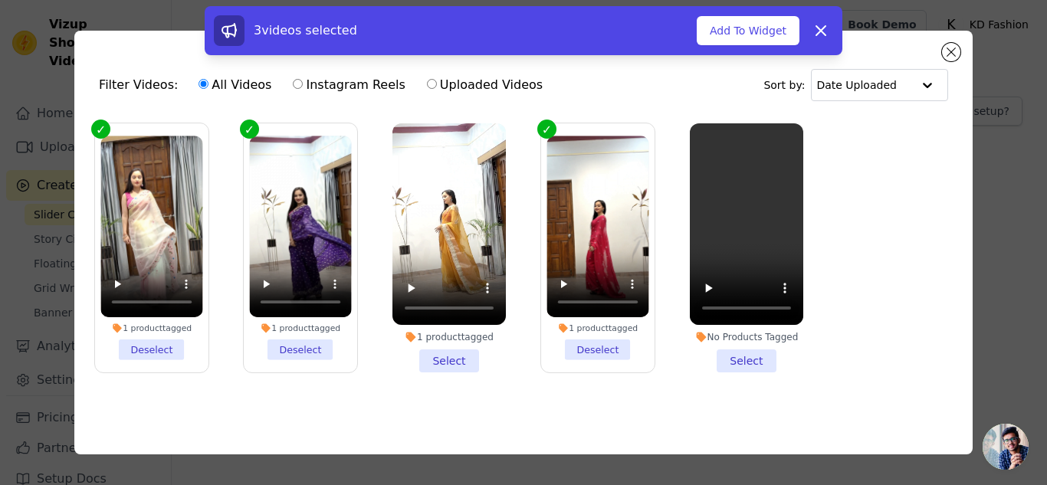
click at [438, 346] on li "1 product tagged Select" at bounding box center [448, 247] width 113 height 249
click at [0, 0] on input "1 product tagged Select" at bounding box center [0, 0] width 0 height 0
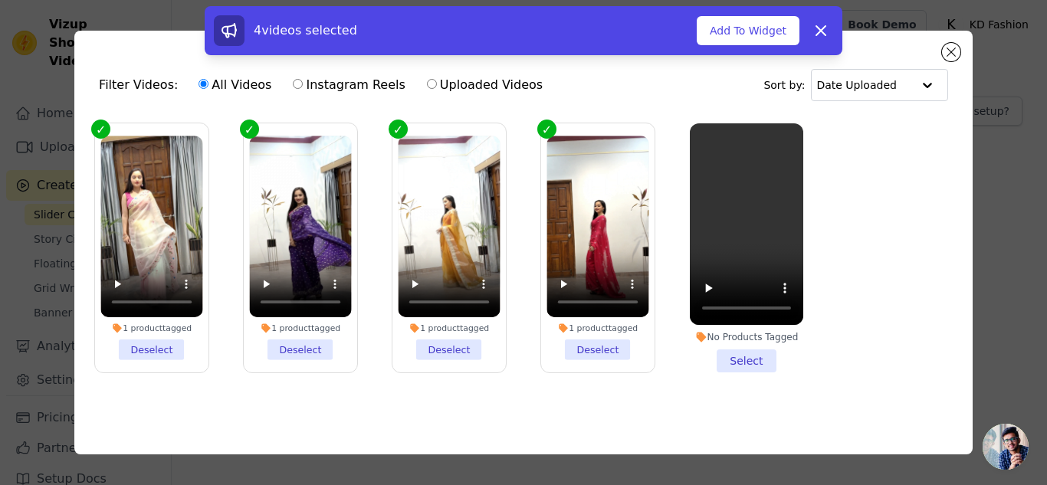
click at [776, 356] on li "No Products Tagged Select" at bounding box center [745, 247] width 113 height 249
click at [0, 0] on input "No Products Tagged Select" at bounding box center [0, 0] width 0 height 0
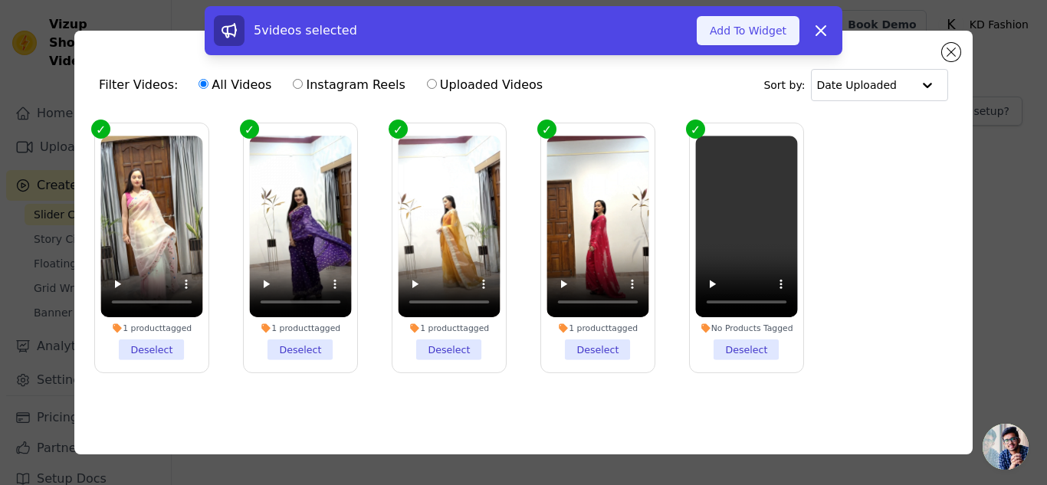
click at [745, 37] on button "Add To Widget" at bounding box center [747, 30] width 103 height 29
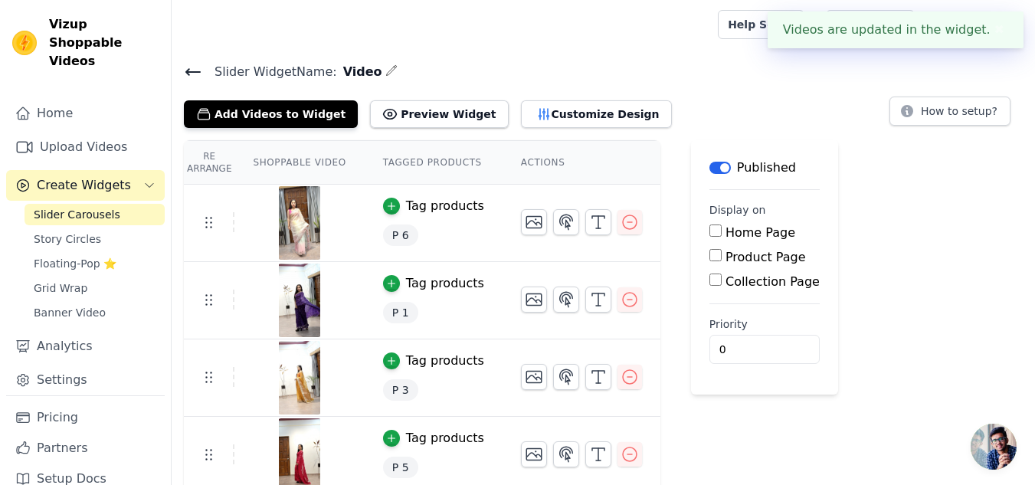
click at [709, 232] on input "Home Page" at bounding box center [715, 230] width 12 height 12
checkbox input "true"
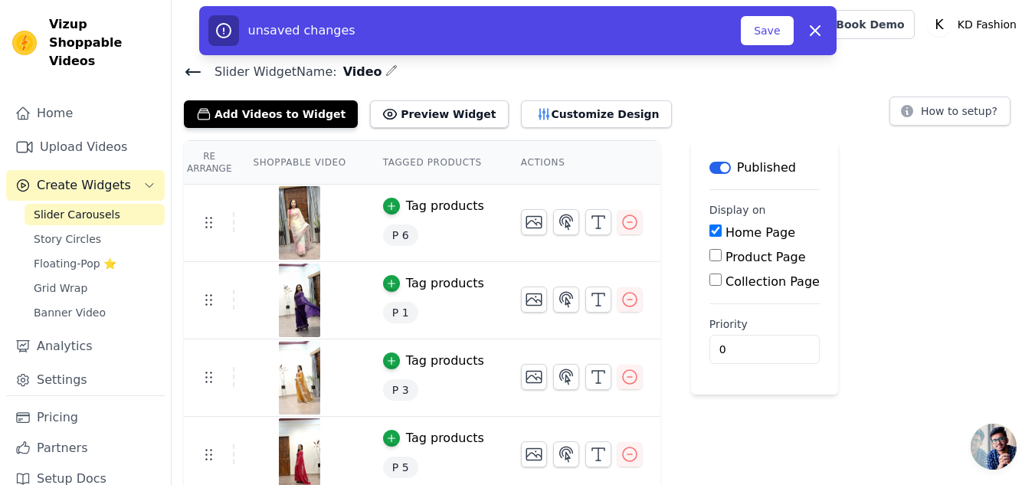
click at [735, 29] on div "unsaved changes" at bounding box center [474, 30] width 533 height 31
click at [765, 36] on button "Save" at bounding box center [767, 30] width 52 height 29
